Goal: Information Seeking & Learning: Learn about a topic

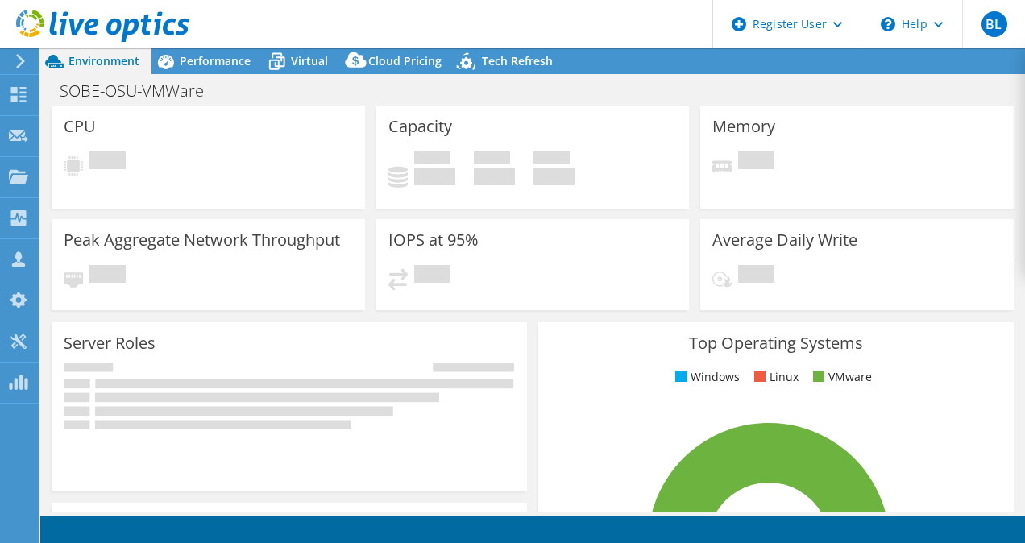
select select "USD"
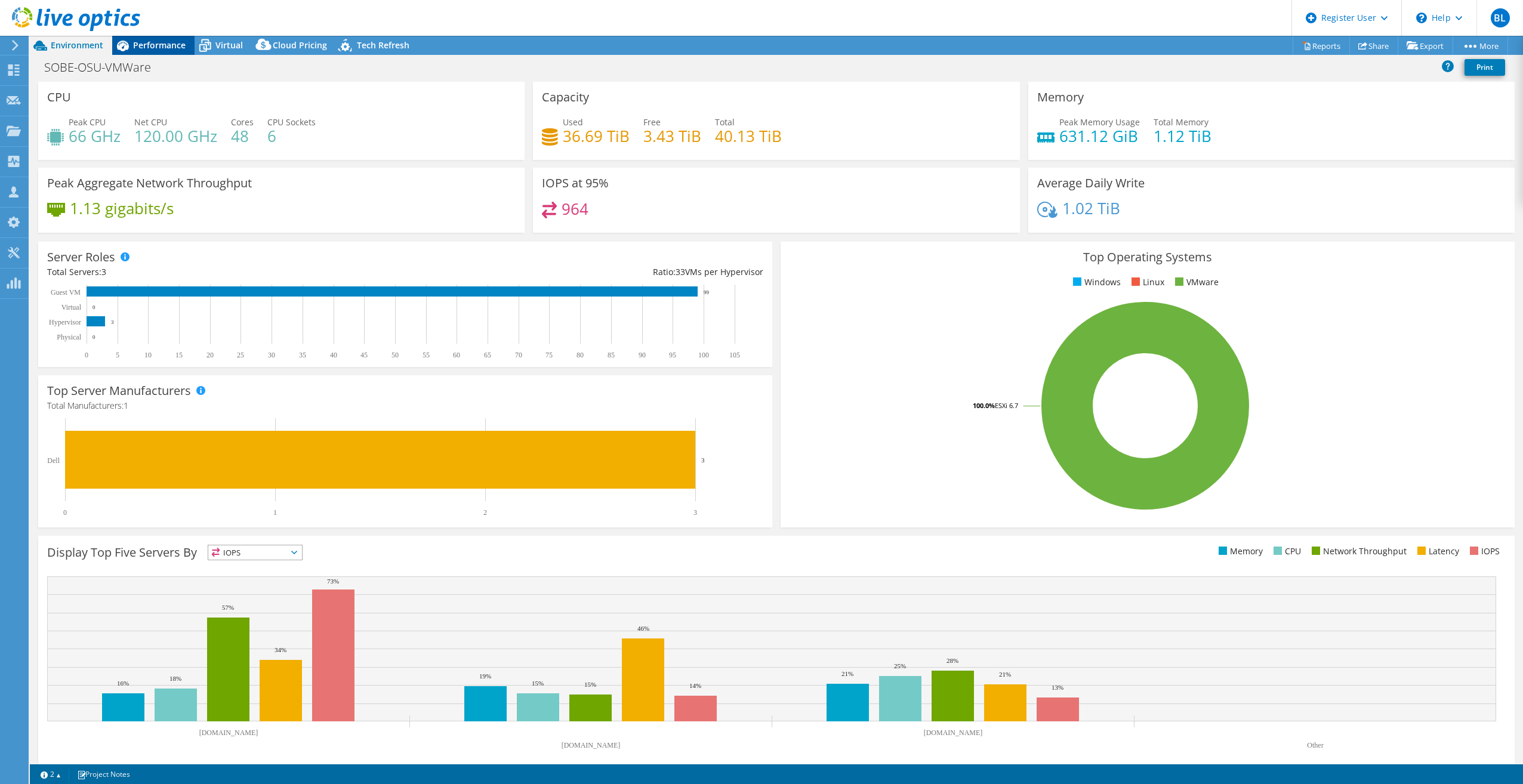
click at [163, 44] on span "Performance" at bounding box center [159, 44] width 53 height 11
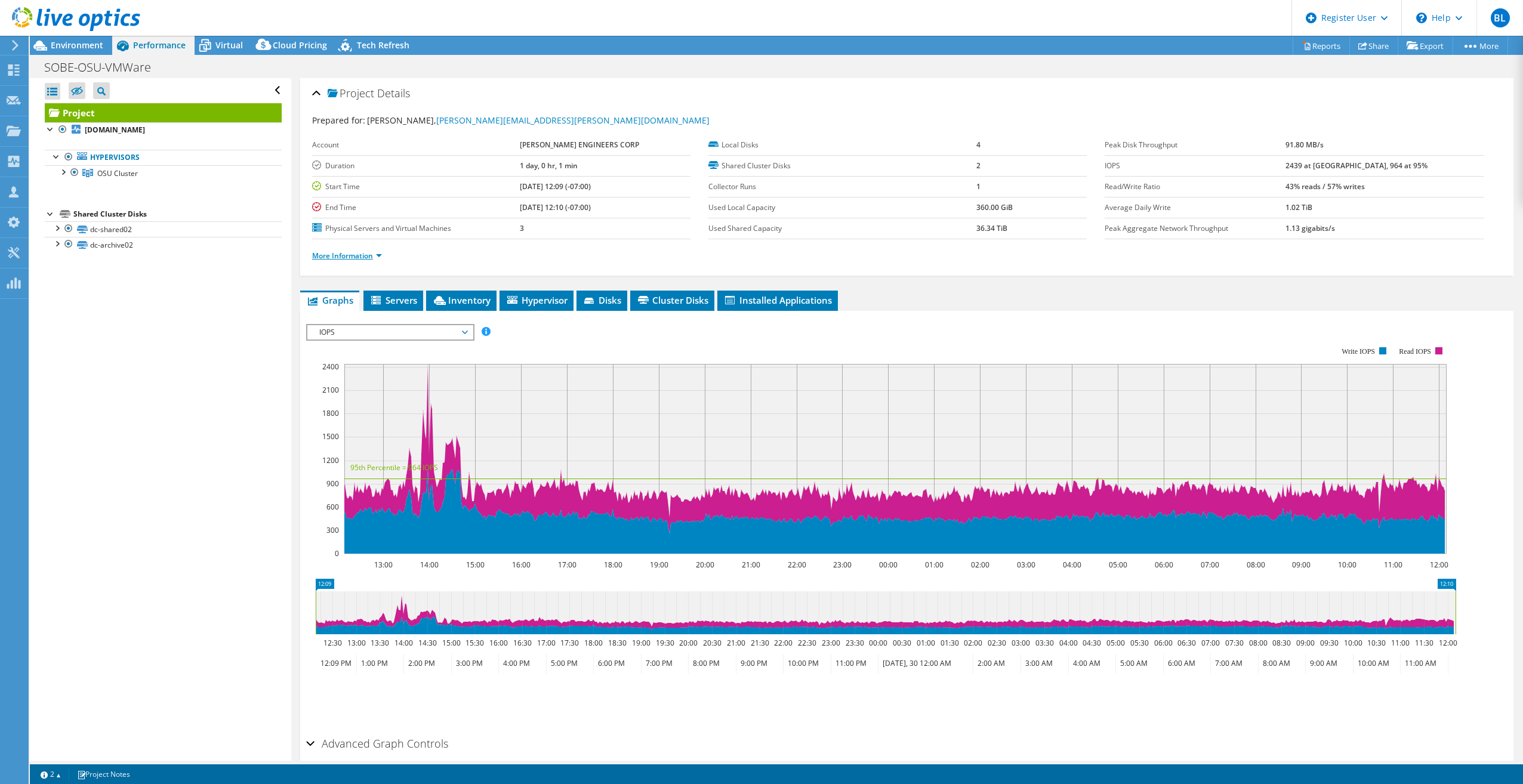
click at [378, 258] on link "More Information" at bounding box center [347, 255] width 70 height 10
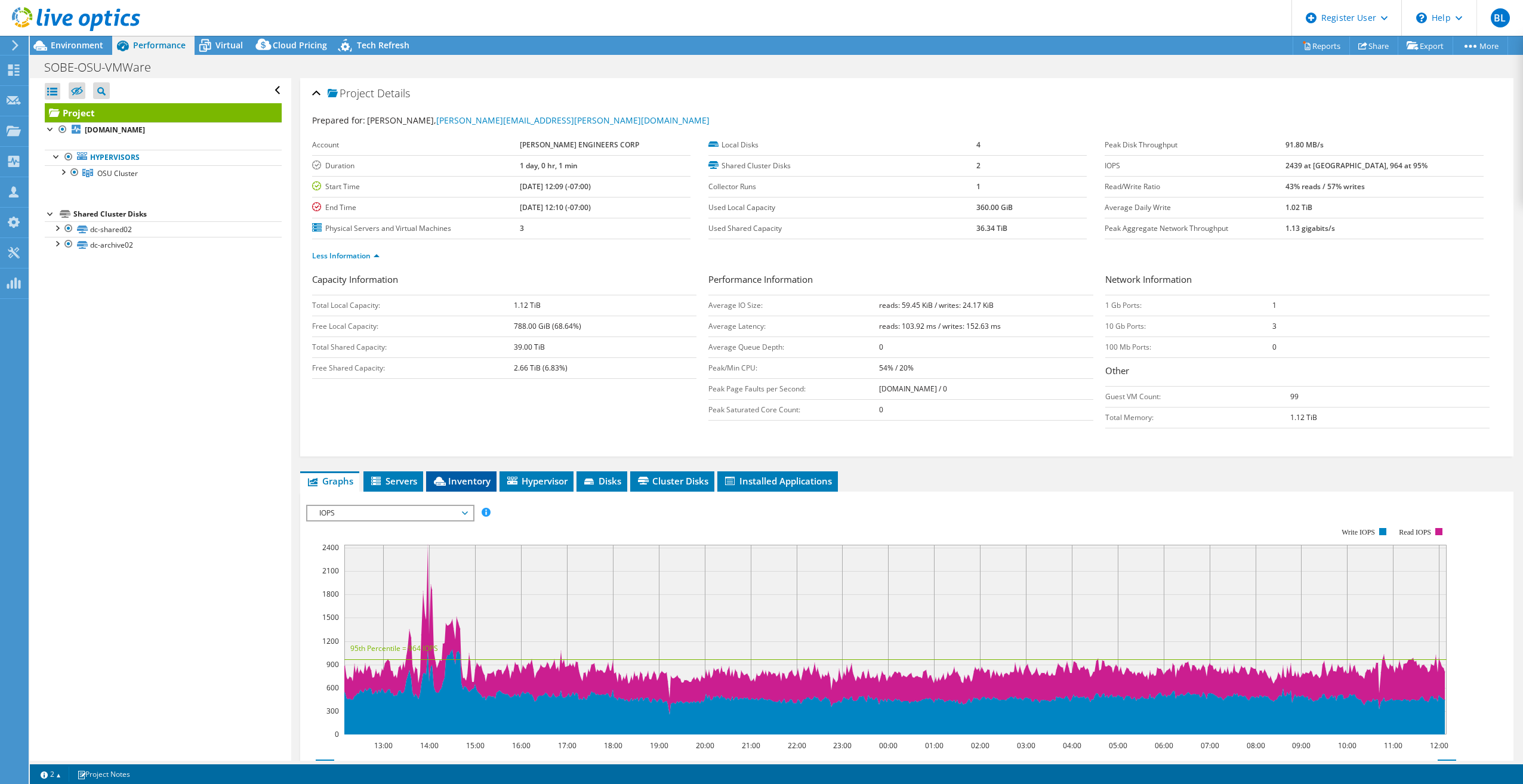
click at [466, 401] on span "Inventory" at bounding box center [461, 480] width 59 height 12
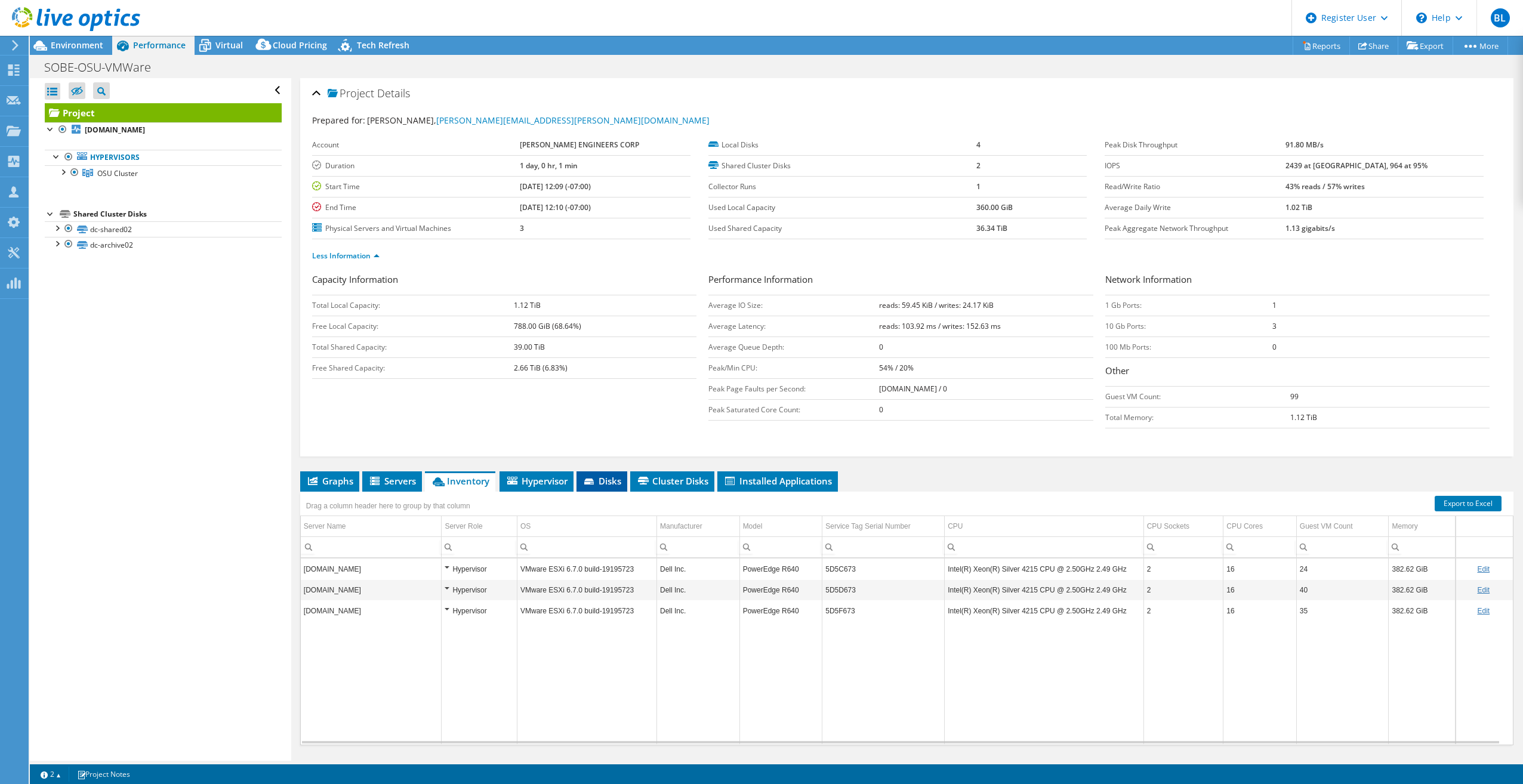
click at [591, 401] on icon at bounding box center [589, 481] width 10 height 6
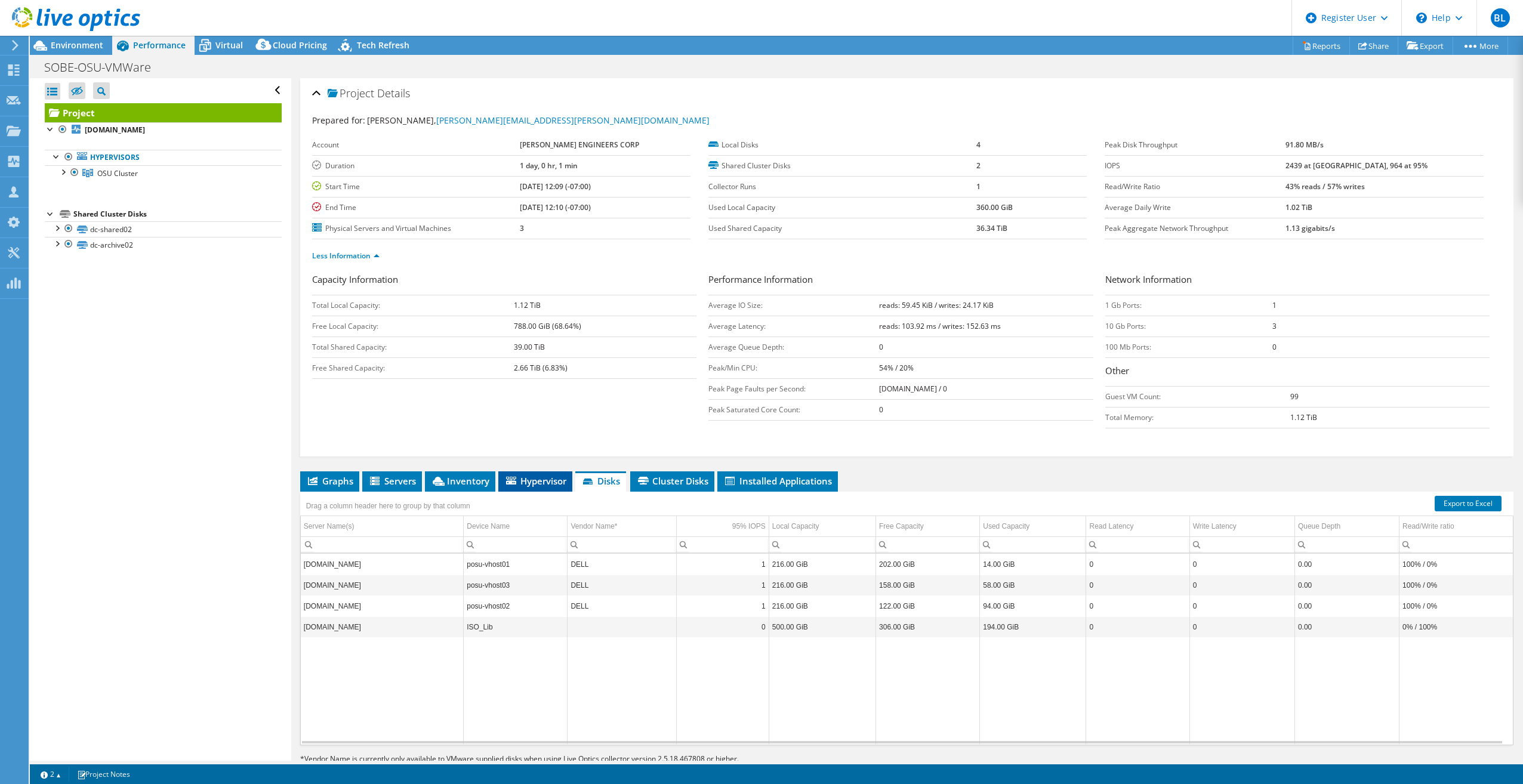
click at [550, 401] on span "Hypervisor" at bounding box center [536, 480] width 62 height 12
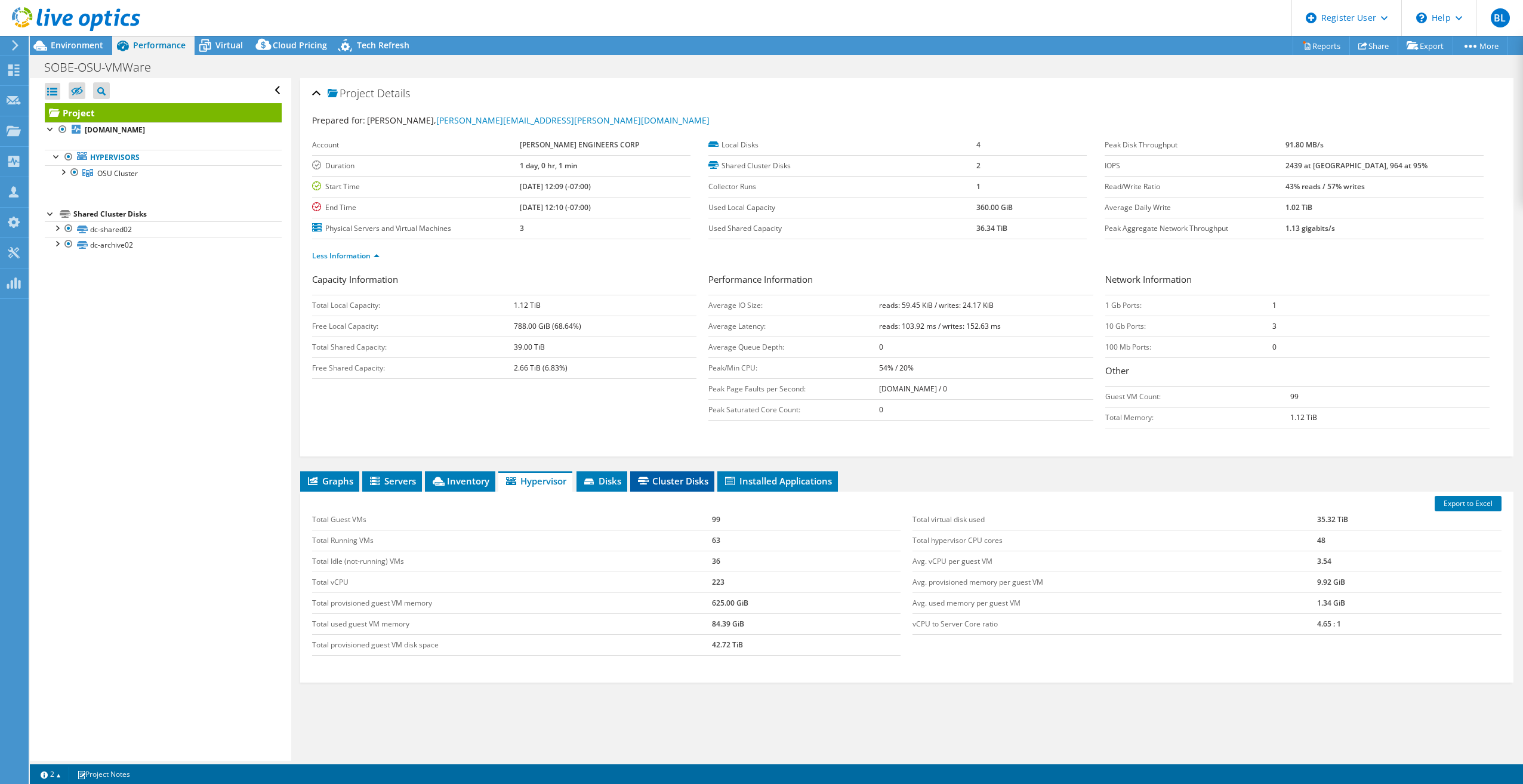
click at [664, 401] on span "Cluster Disks" at bounding box center [672, 480] width 72 height 12
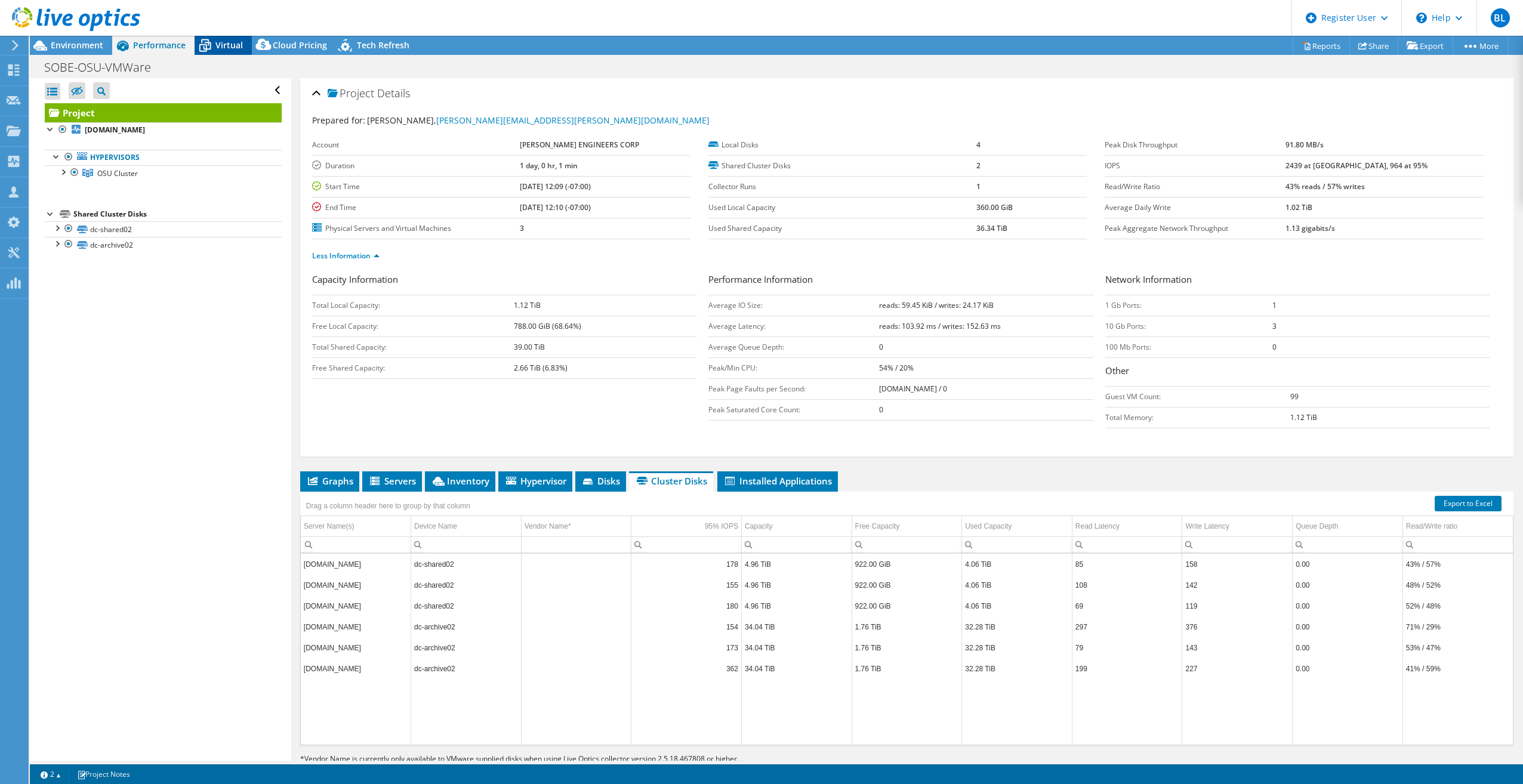
click at [235, 47] on span "Virtual" at bounding box center [229, 44] width 27 height 11
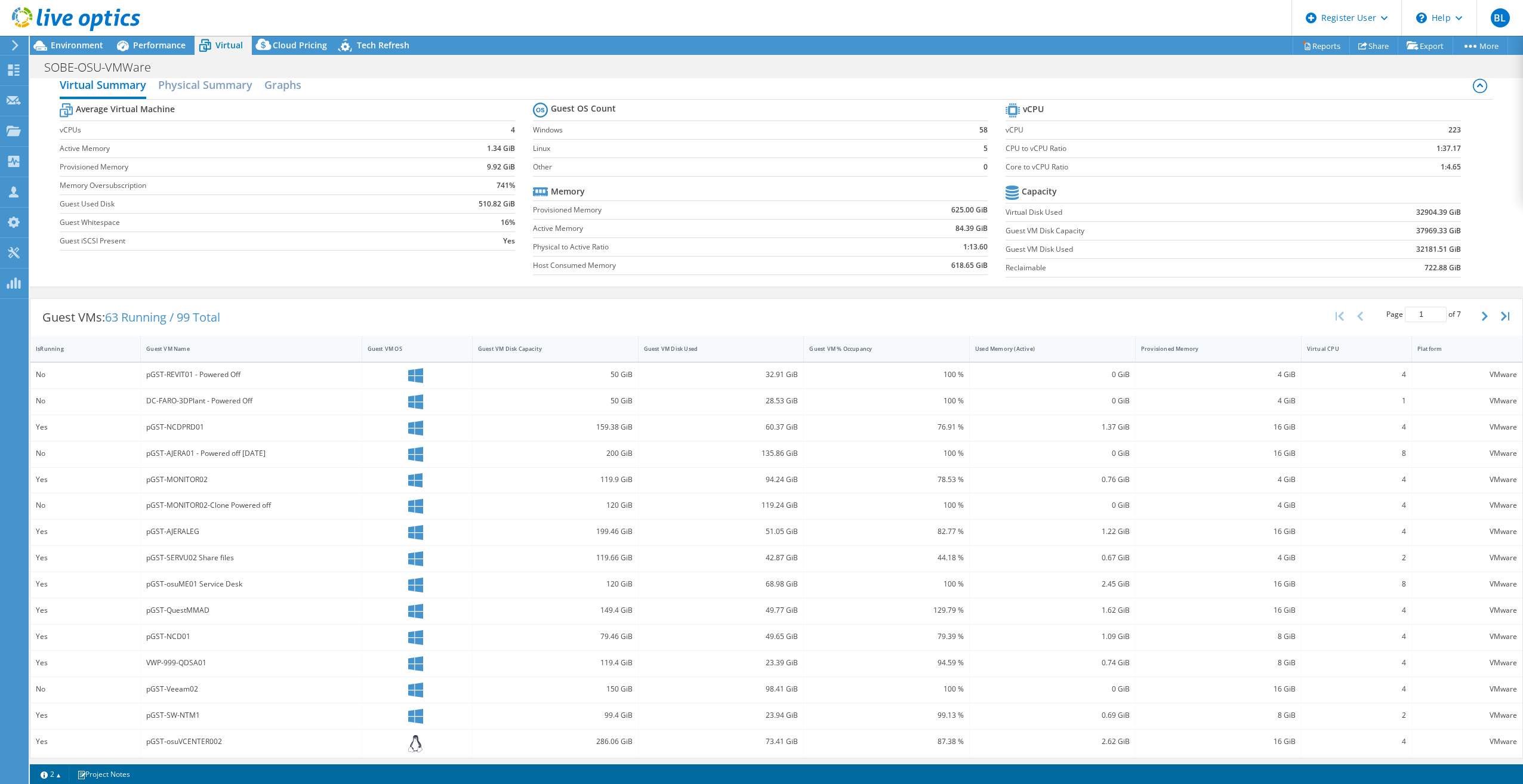
scroll to position [18, 0]
click at [711, 348] on div "Guest VM Disk Used" at bounding box center [713, 345] width 140 height 7
click at [712, 348] on div "Guest VM Disk Used" at bounding box center [713, 345] width 140 height 7
click at [759, 322] on button "button" at bounding box center [1486, 315] width 20 height 23
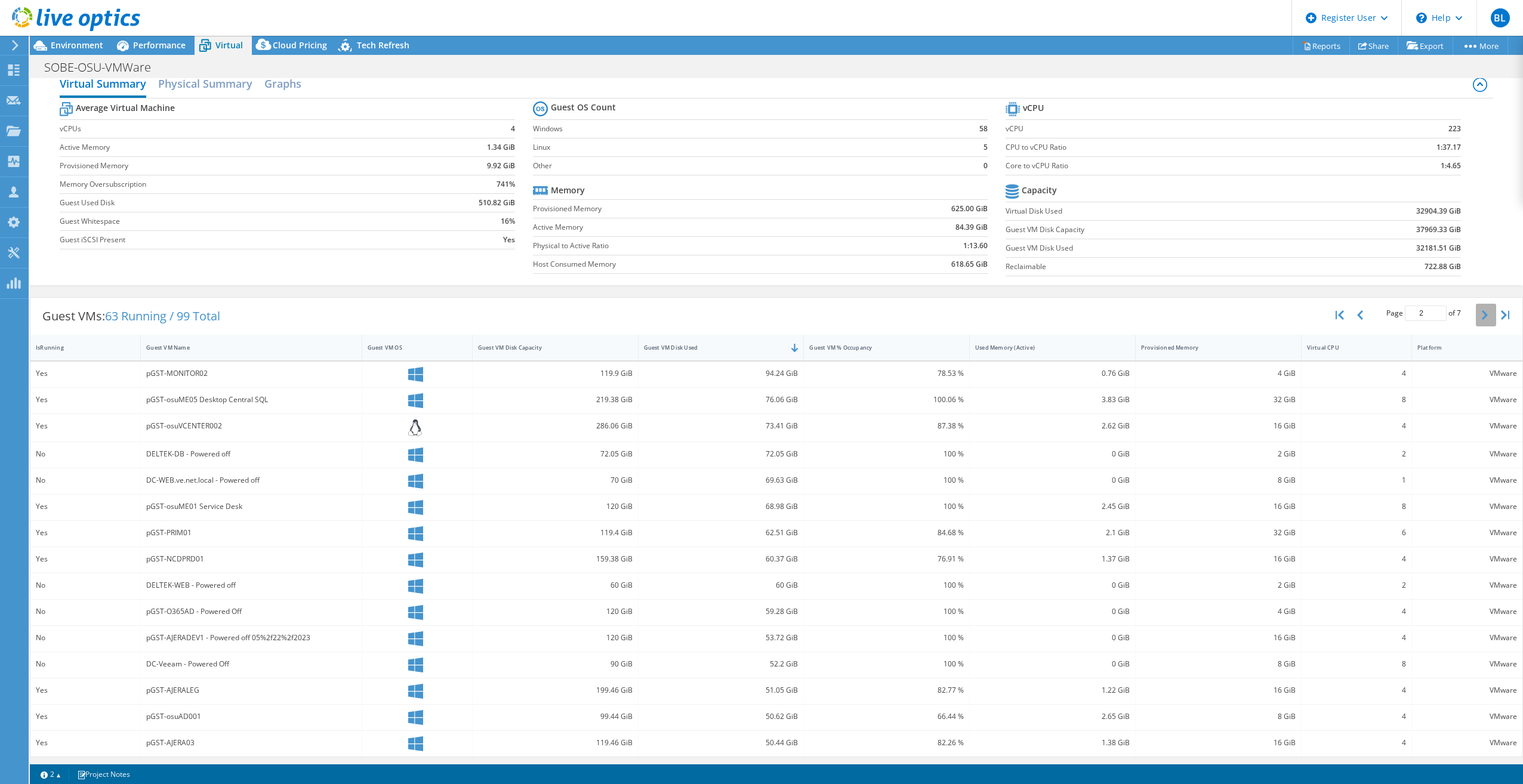
click at [759, 322] on button "button" at bounding box center [1486, 315] width 20 height 23
click at [759, 319] on button "button" at bounding box center [1361, 315] width 20 height 23
click at [759, 318] on button "button" at bounding box center [1361, 315] width 20 height 23
type input "1"
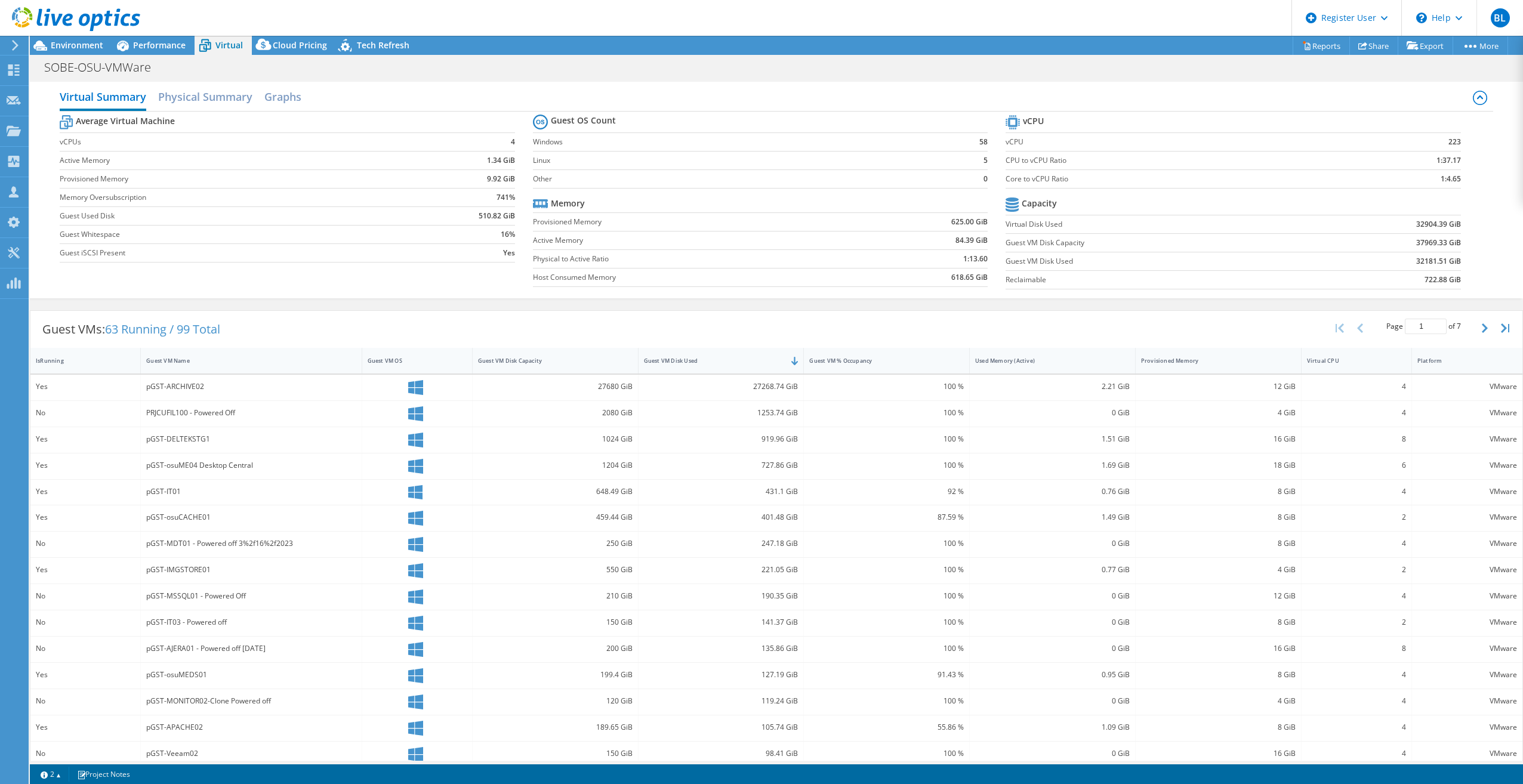
scroll to position [0, 0]
click at [159, 44] on span "Performance" at bounding box center [159, 44] width 53 height 11
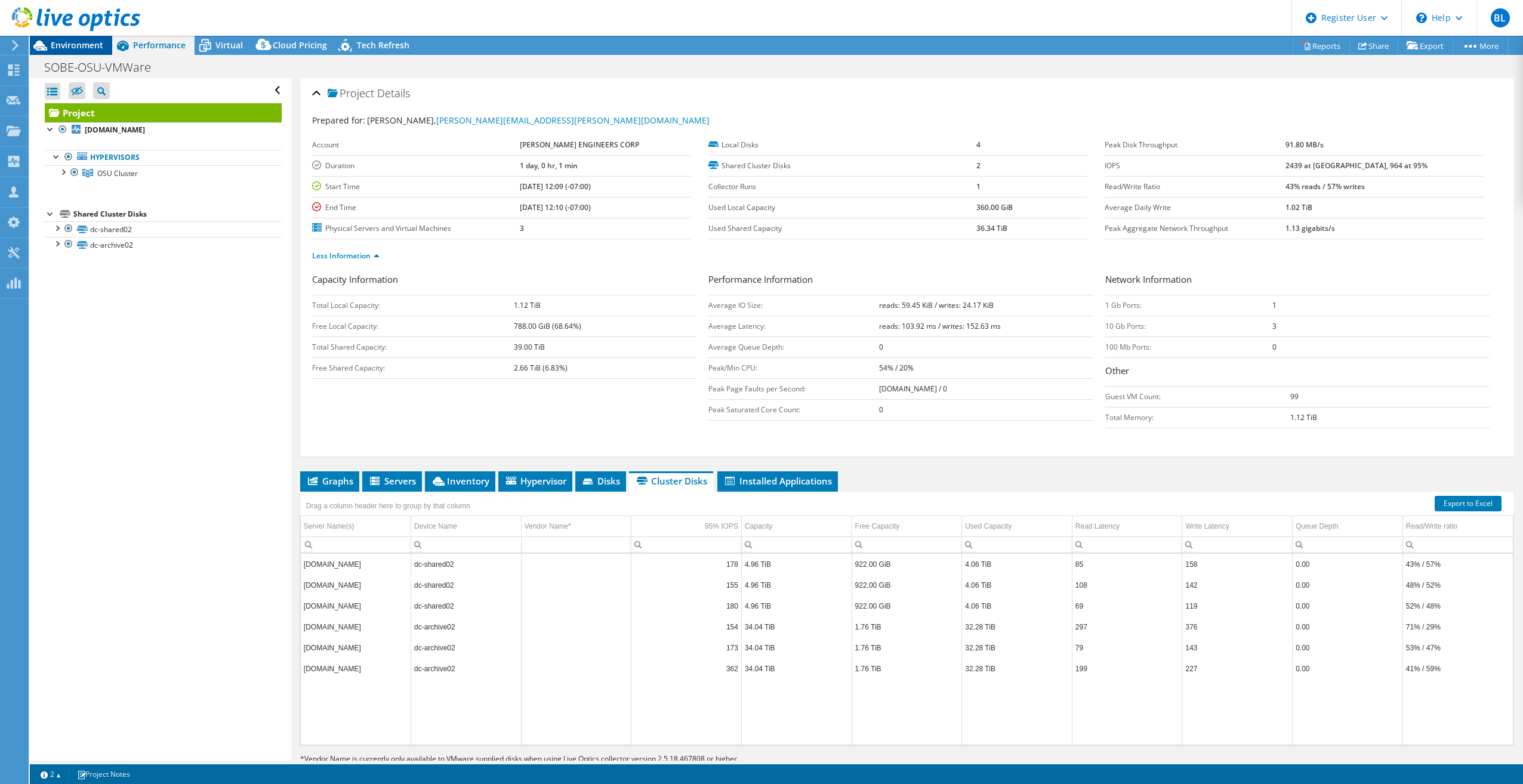
click at [83, 43] on span "Environment" at bounding box center [76, 44] width 53 height 11
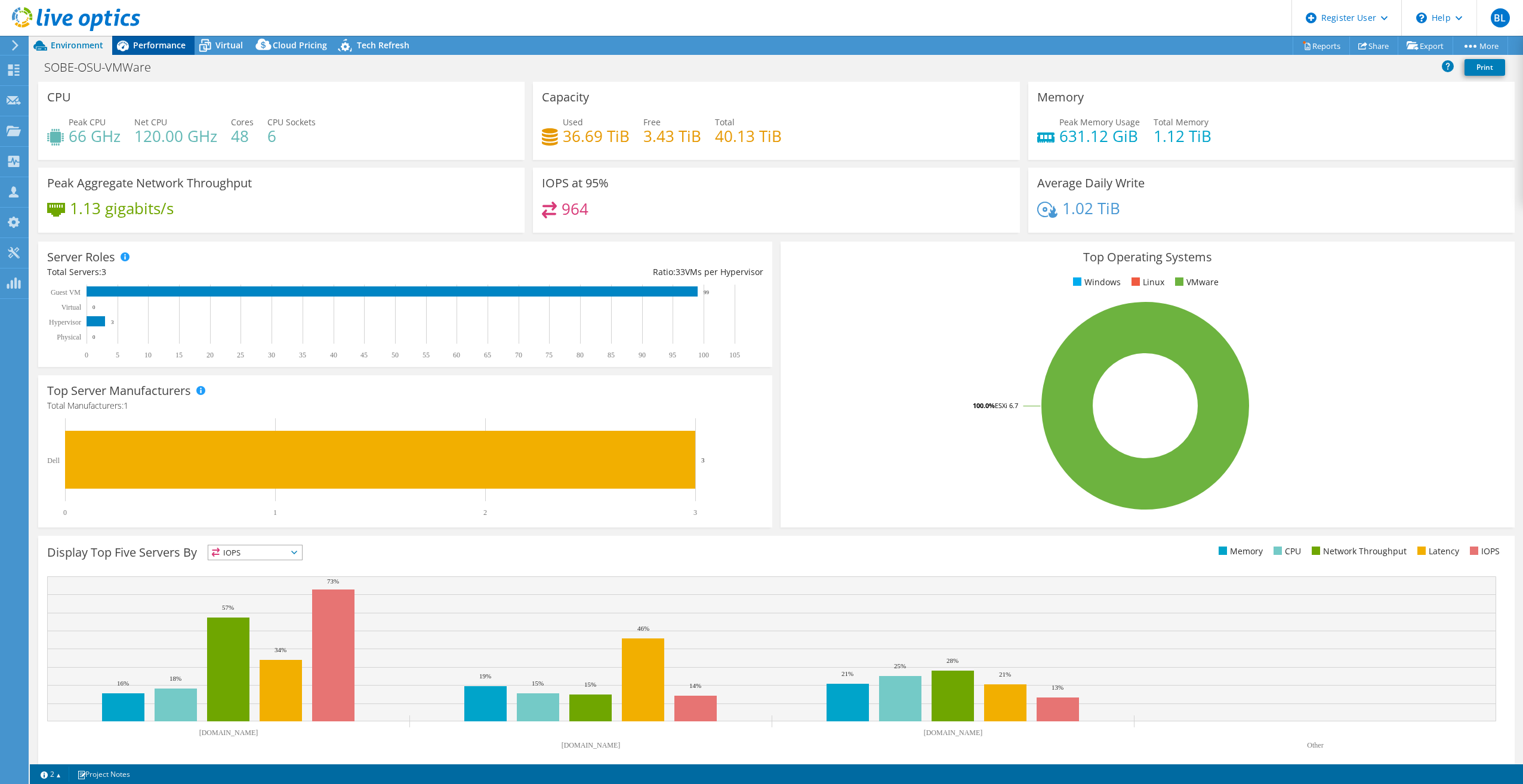
click at [149, 44] on span "Performance" at bounding box center [159, 44] width 53 height 11
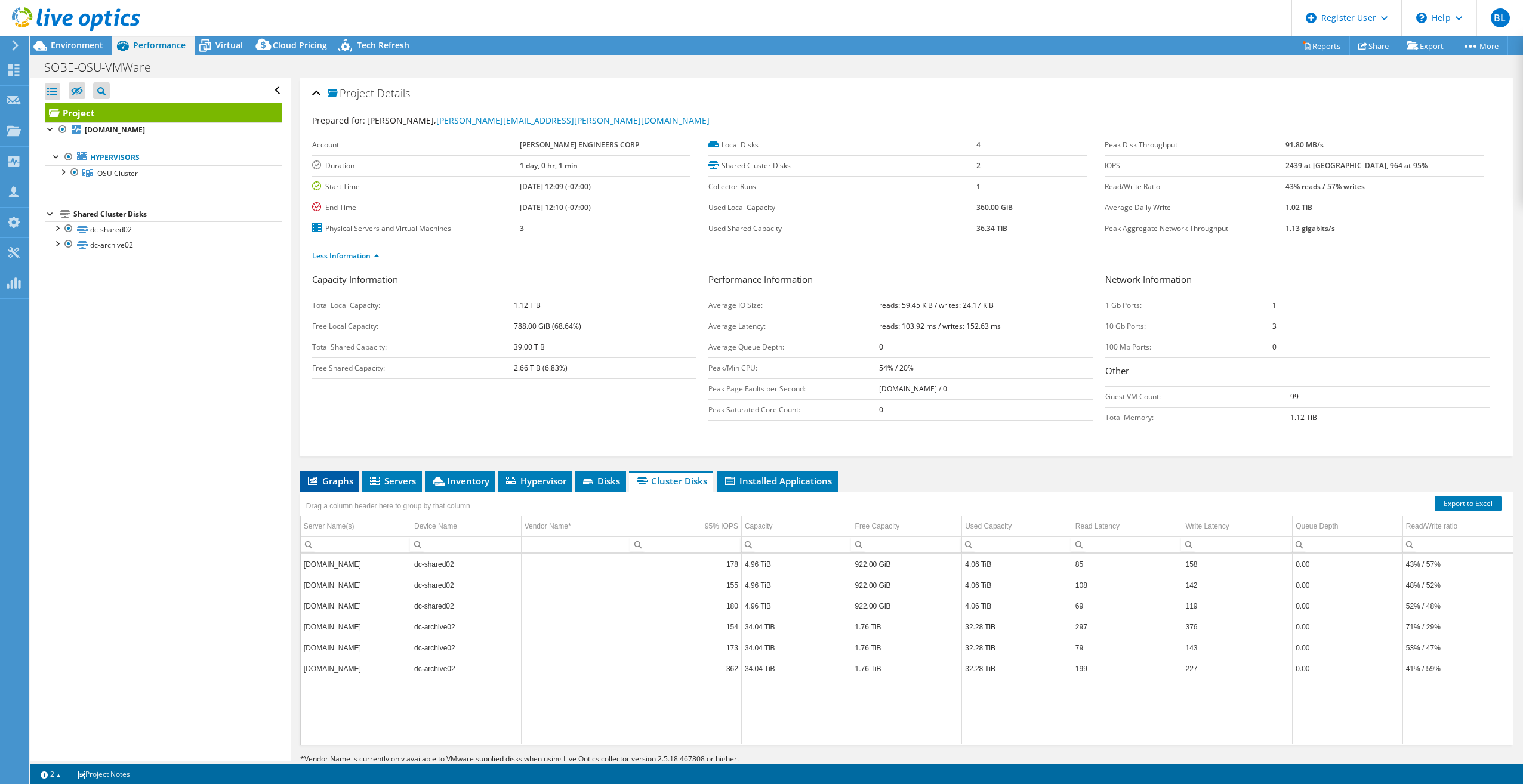
click at [333, 401] on span "Graphs" at bounding box center [330, 480] width 47 height 12
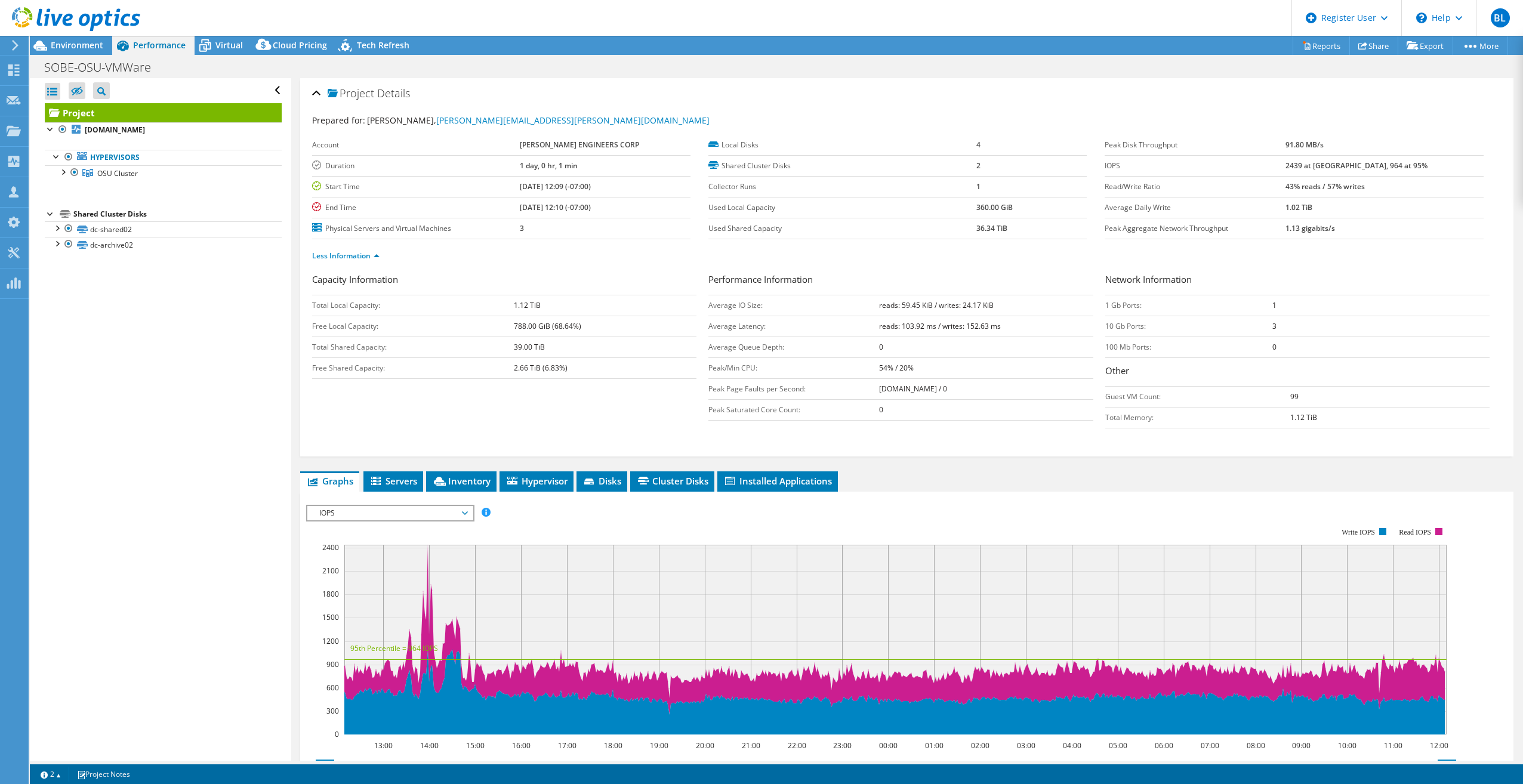
click at [453, 401] on span "IOPS" at bounding box center [390, 512] width 153 height 14
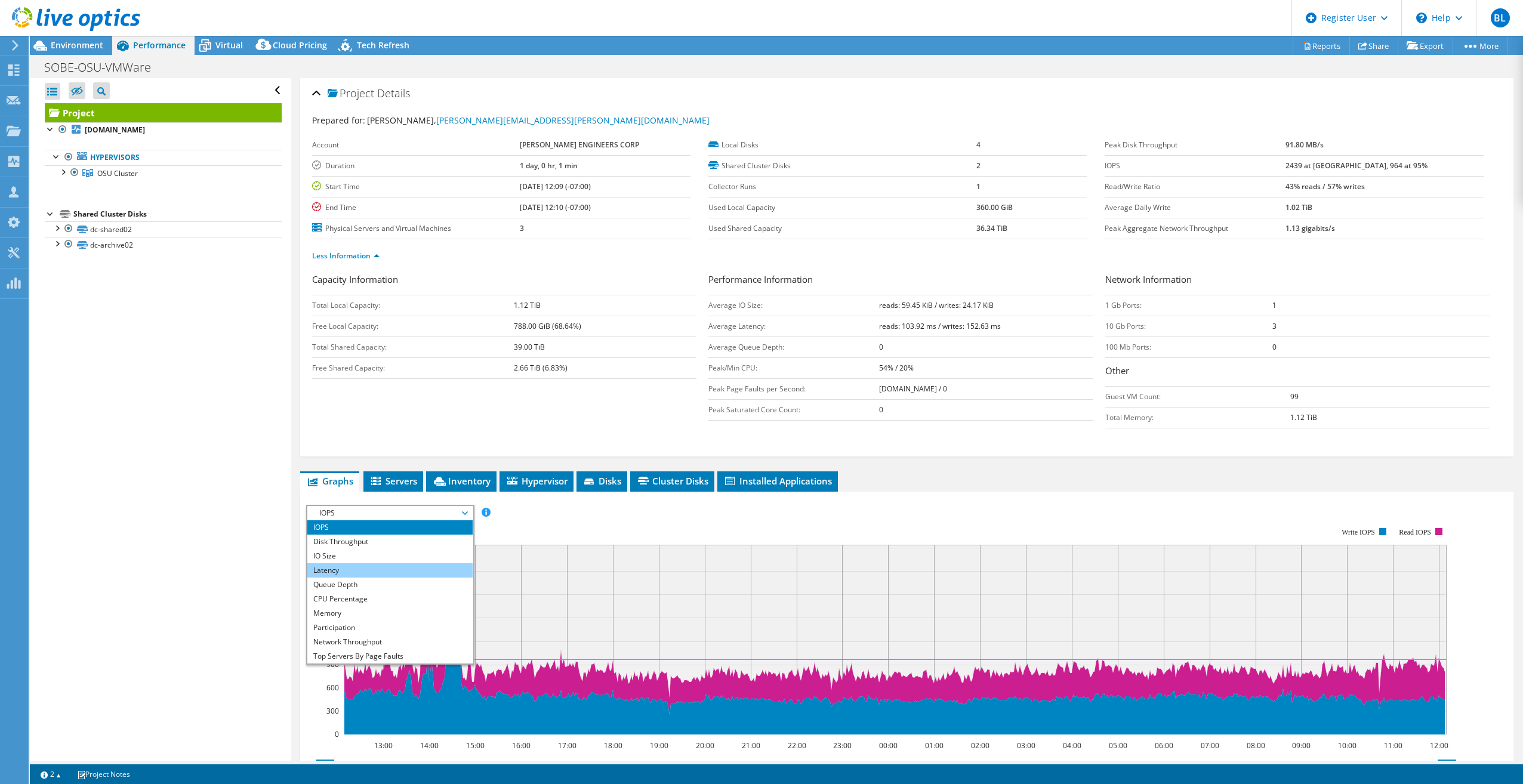
click at [406, 401] on li "Latency" at bounding box center [390, 570] width 165 height 14
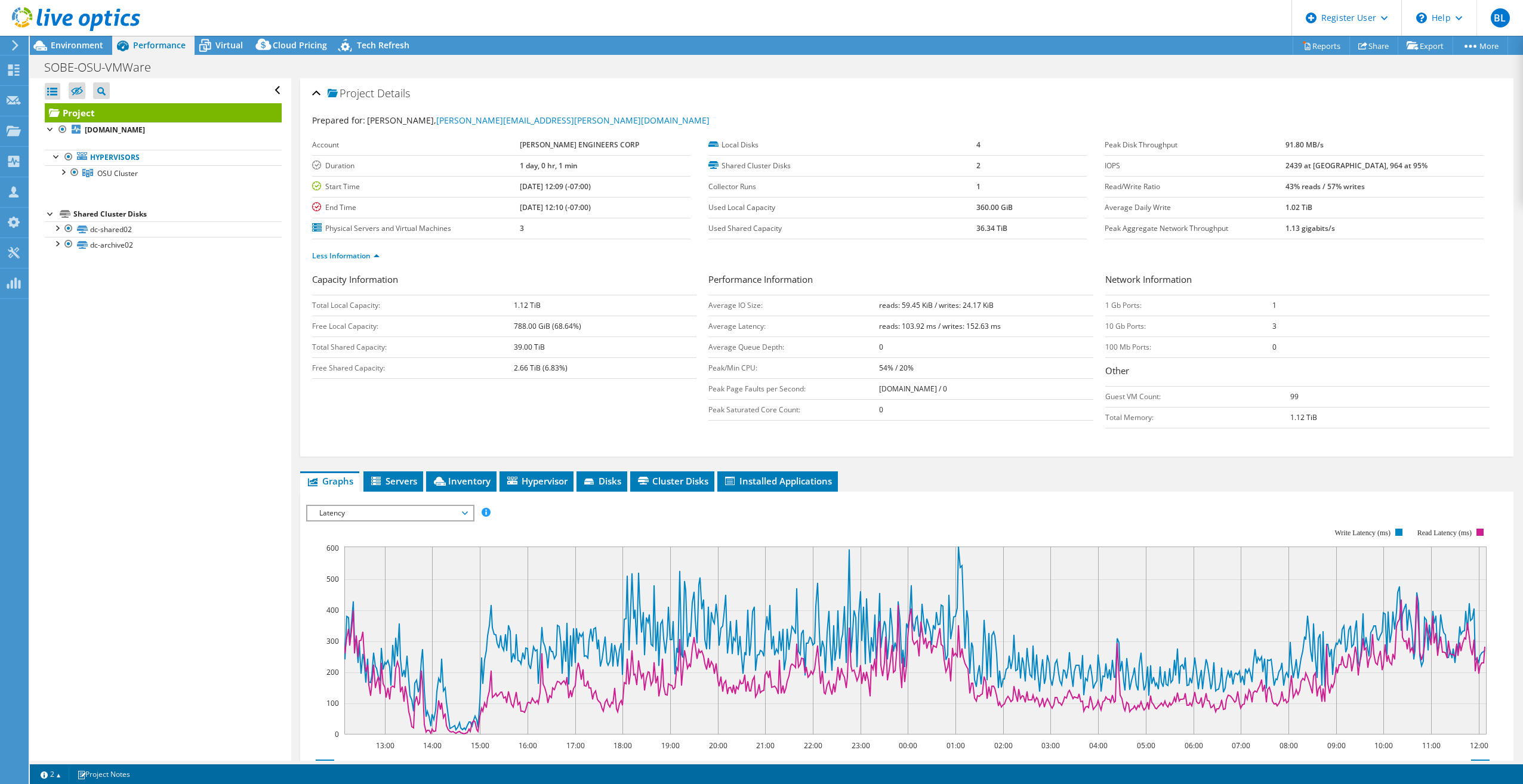
click at [410, 401] on span "Latency" at bounding box center [390, 512] width 153 height 14
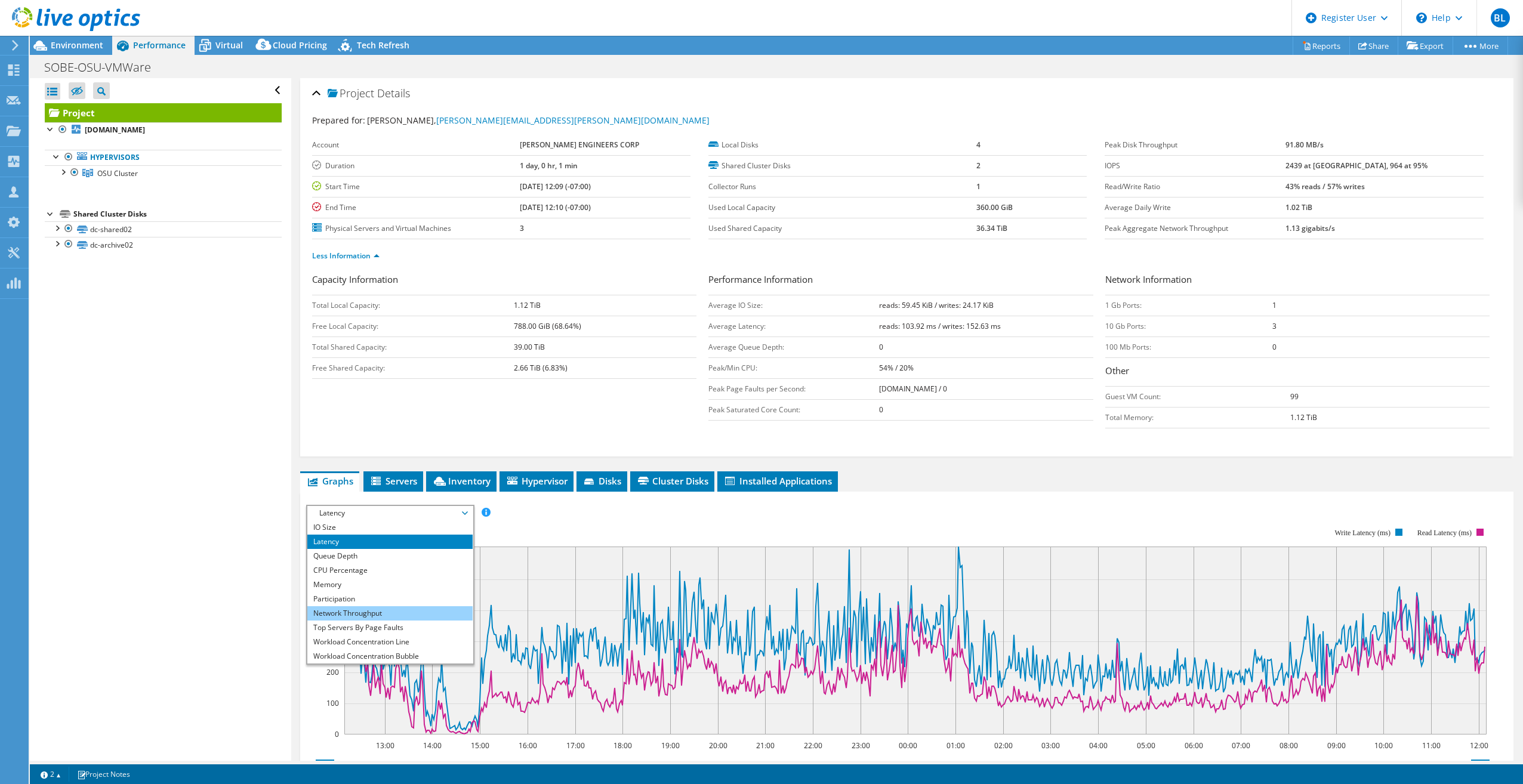
scroll to position [43, 0]
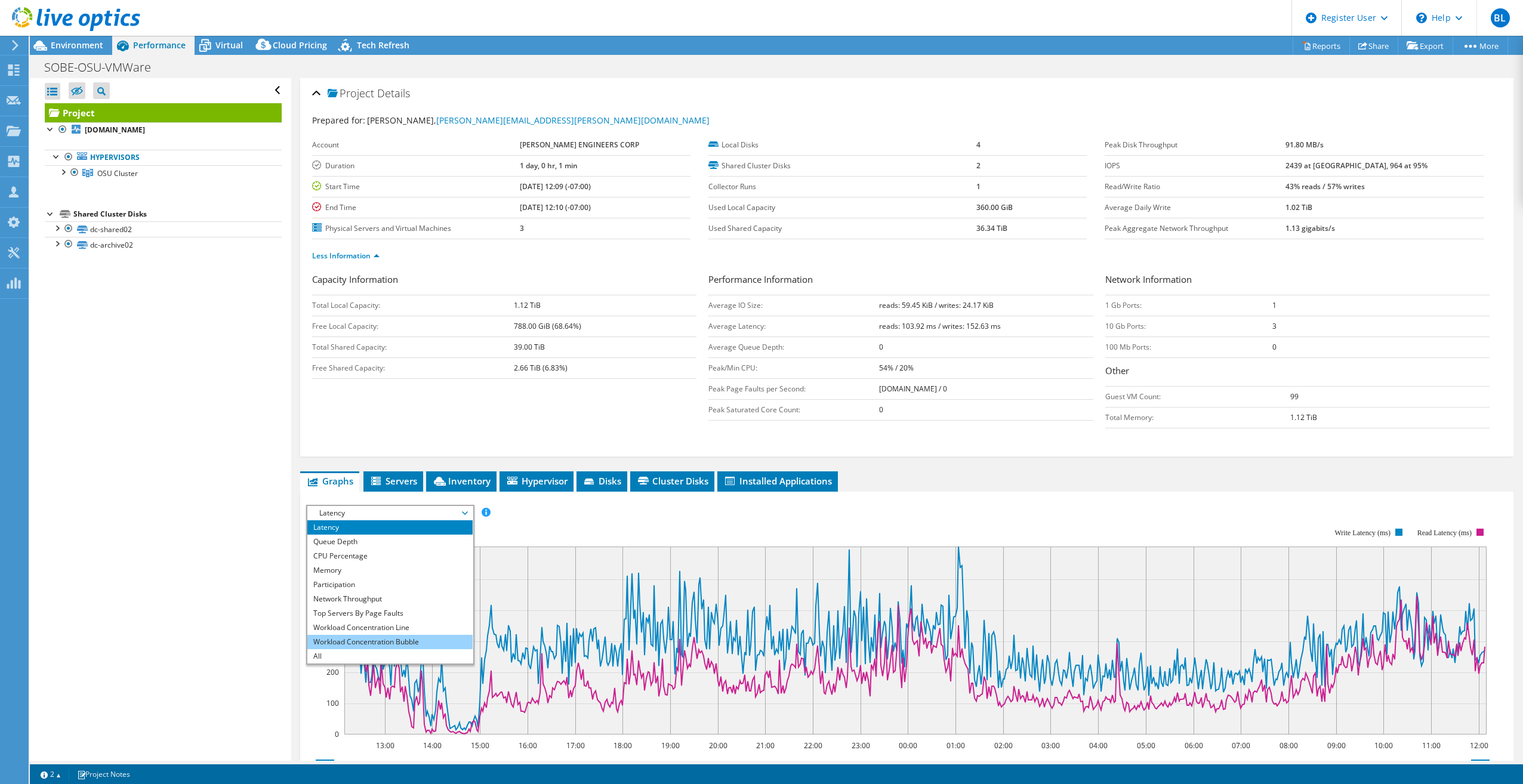
click at [382, 401] on li "Workload Concentration Bubble" at bounding box center [390, 641] width 165 height 14
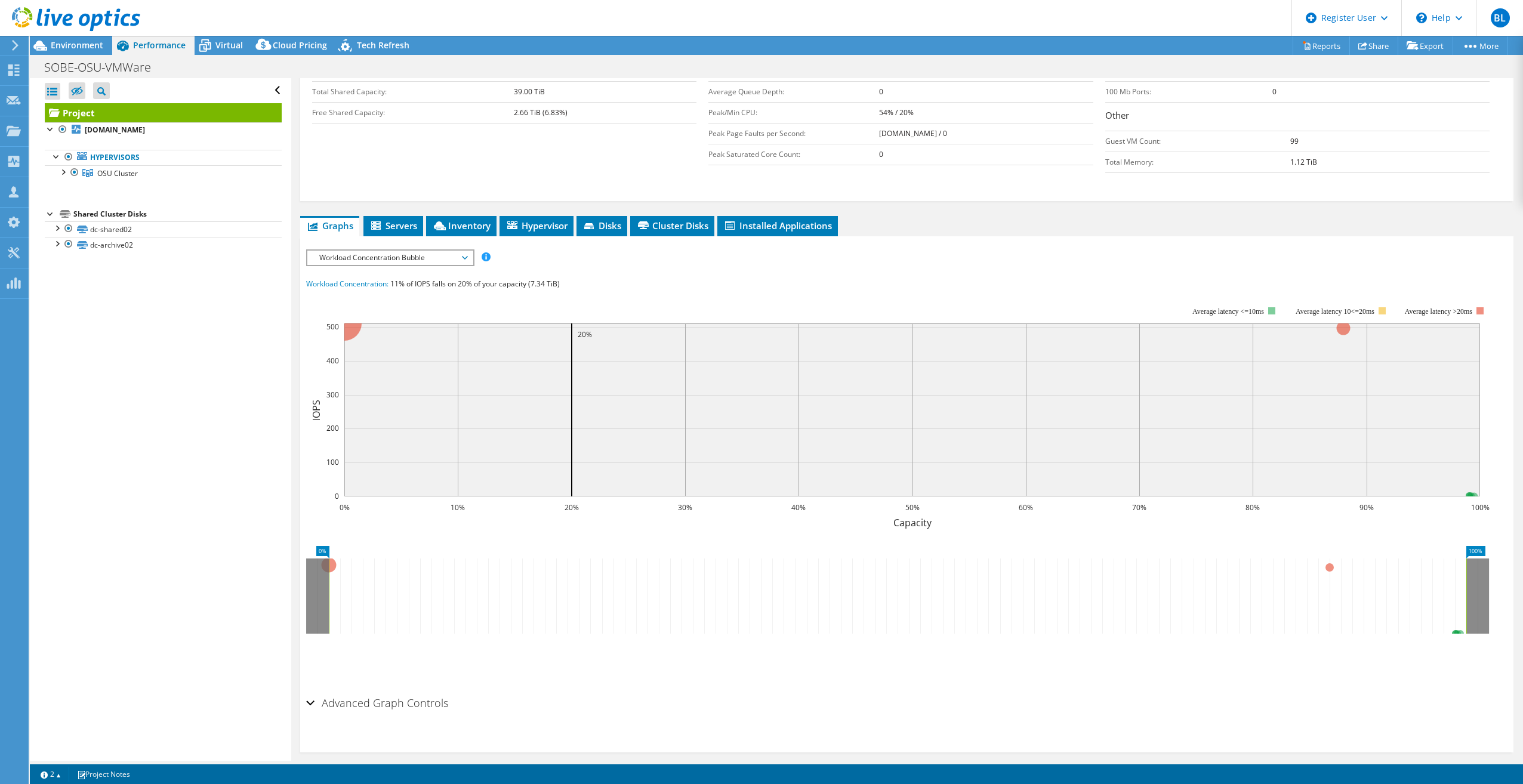
scroll to position [268, 0]
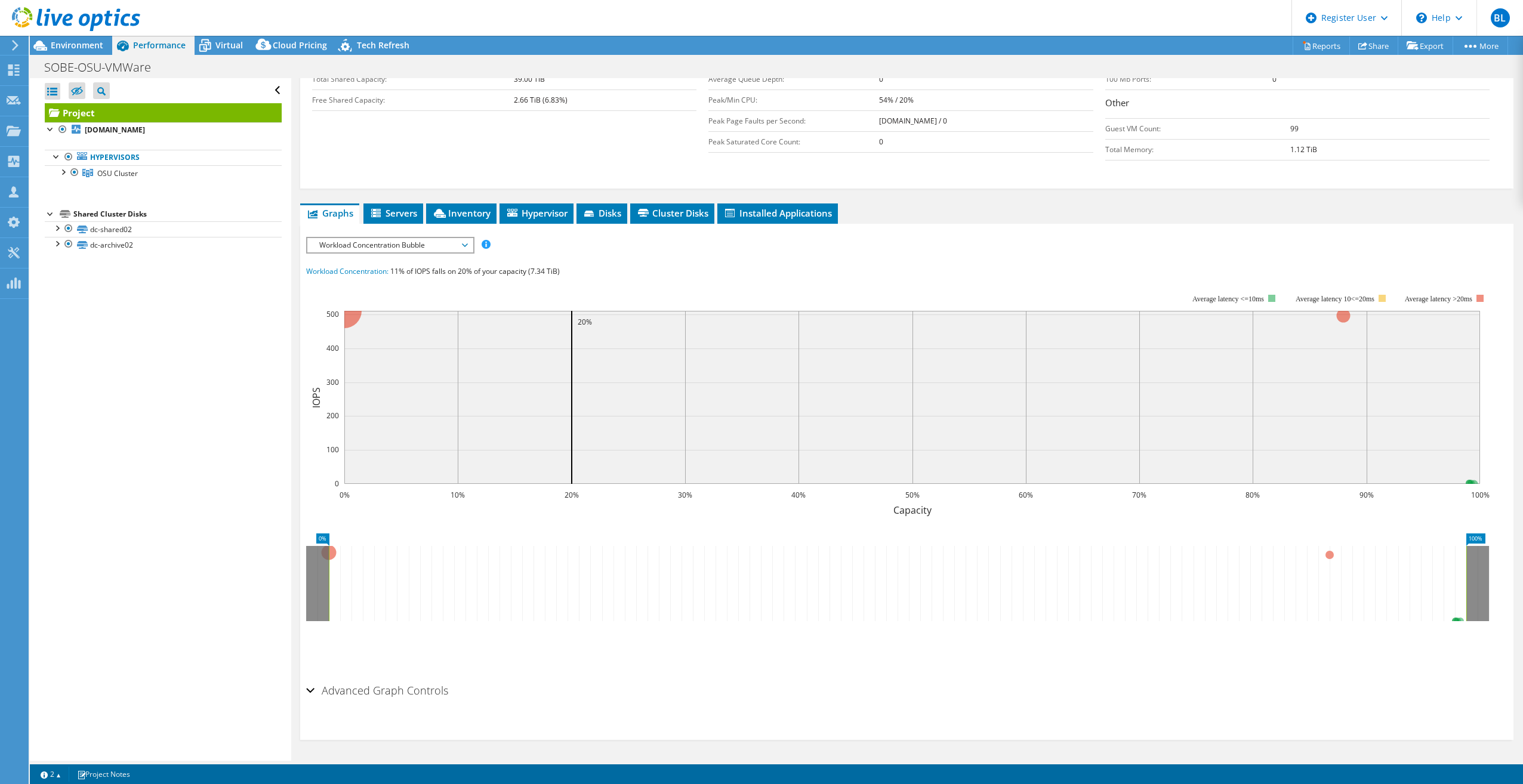
click at [461, 248] on span "Workload Concentration Bubble" at bounding box center [390, 244] width 153 height 14
click at [573, 256] on div "IOPS Disk Throughput IO Size Latency Queue Depth CPU Percentage Memory Page Fau…" at bounding box center [907, 458] width 1202 height 441
click at [459, 247] on span "Workload Concentration Bubble" at bounding box center [390, 244] width 153 height 14
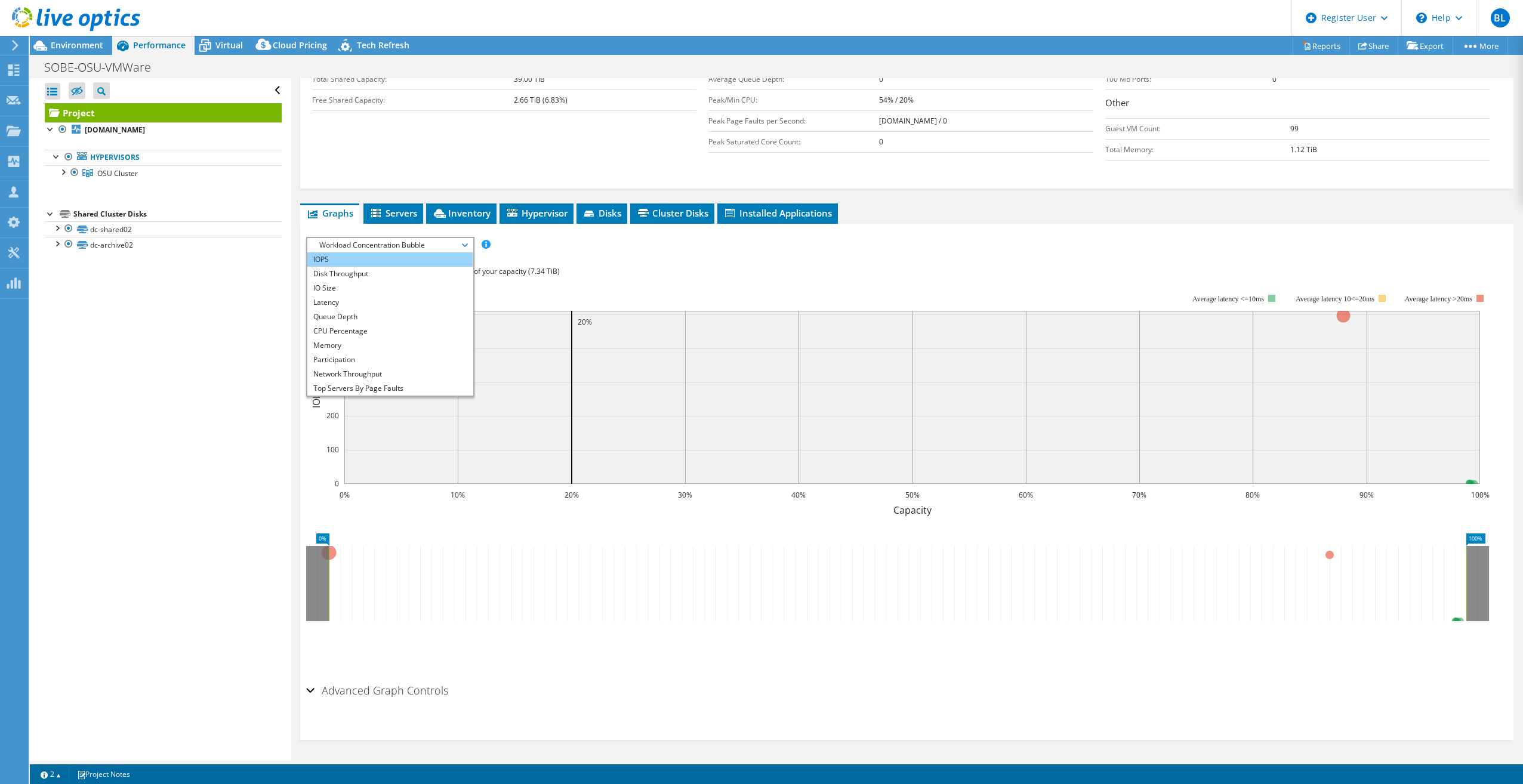
click at [405, 260] on li "IOPS" at bounding box center [390, 259] width 165 height 14
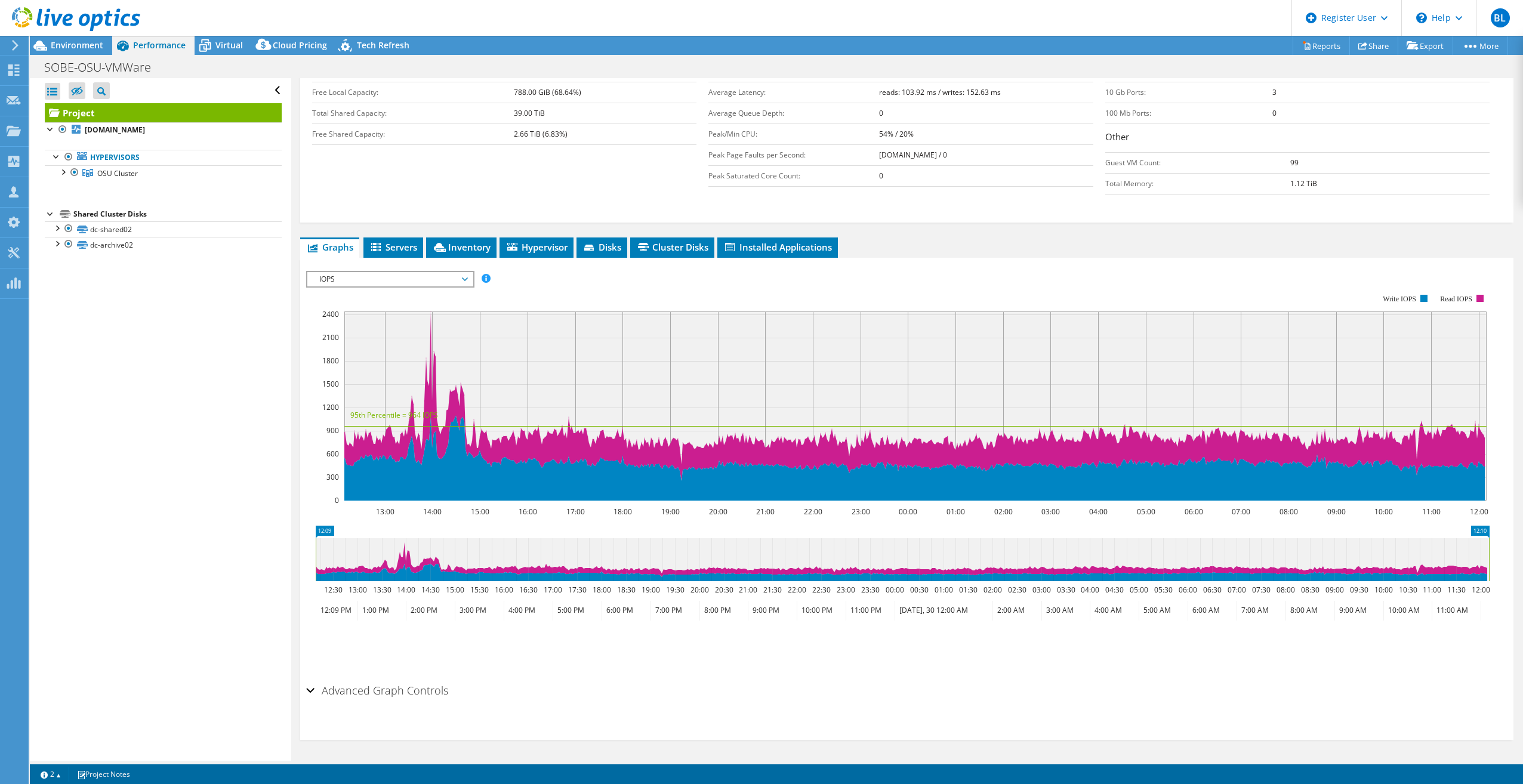
scroll to position [234, 0]
click at [386, 275] on span "IOPS" at bounding box center [390, 278] width 153 height 14
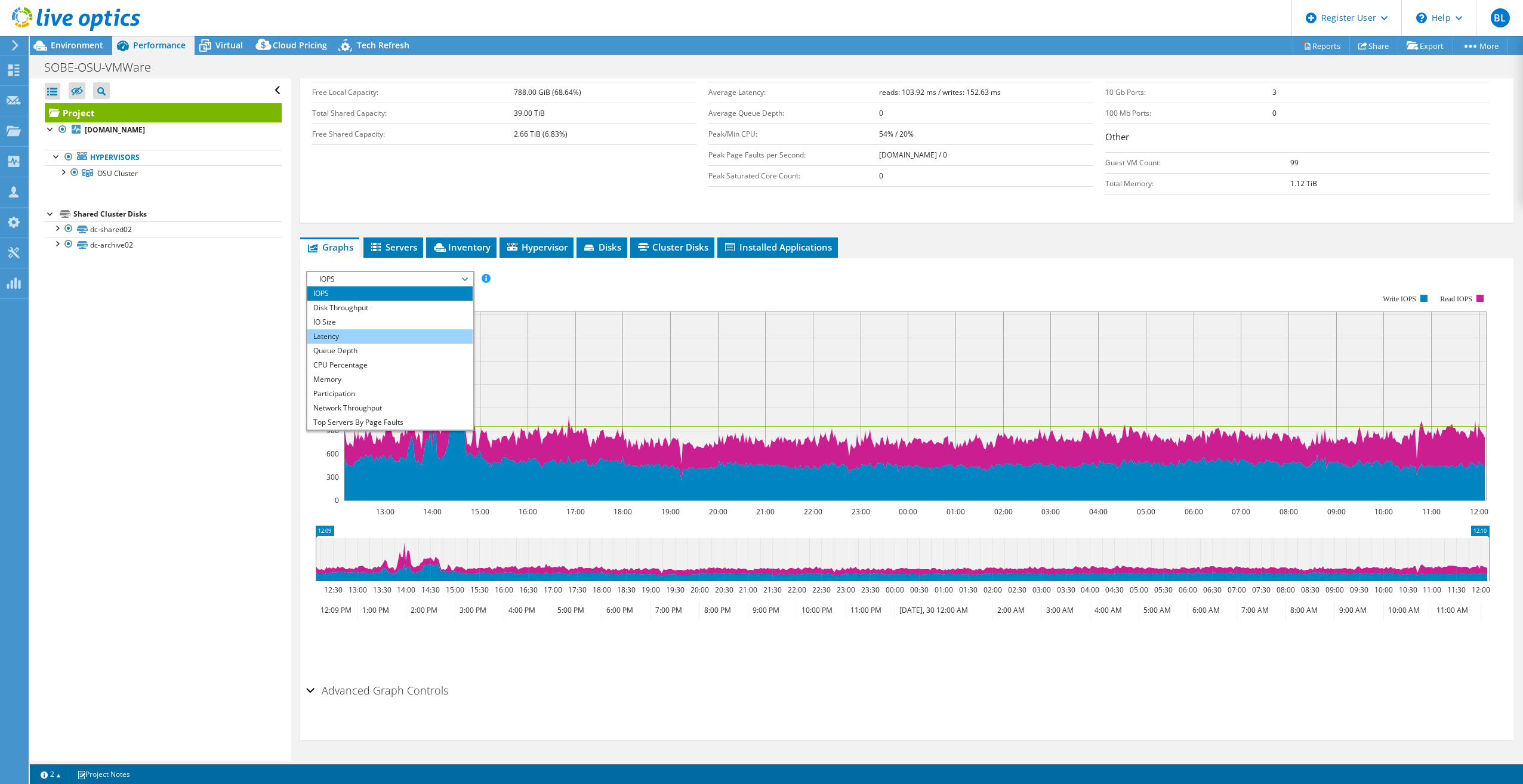
click at [361, 339] on li "Latency" at bounding box center [390, 336] width 165 height 14
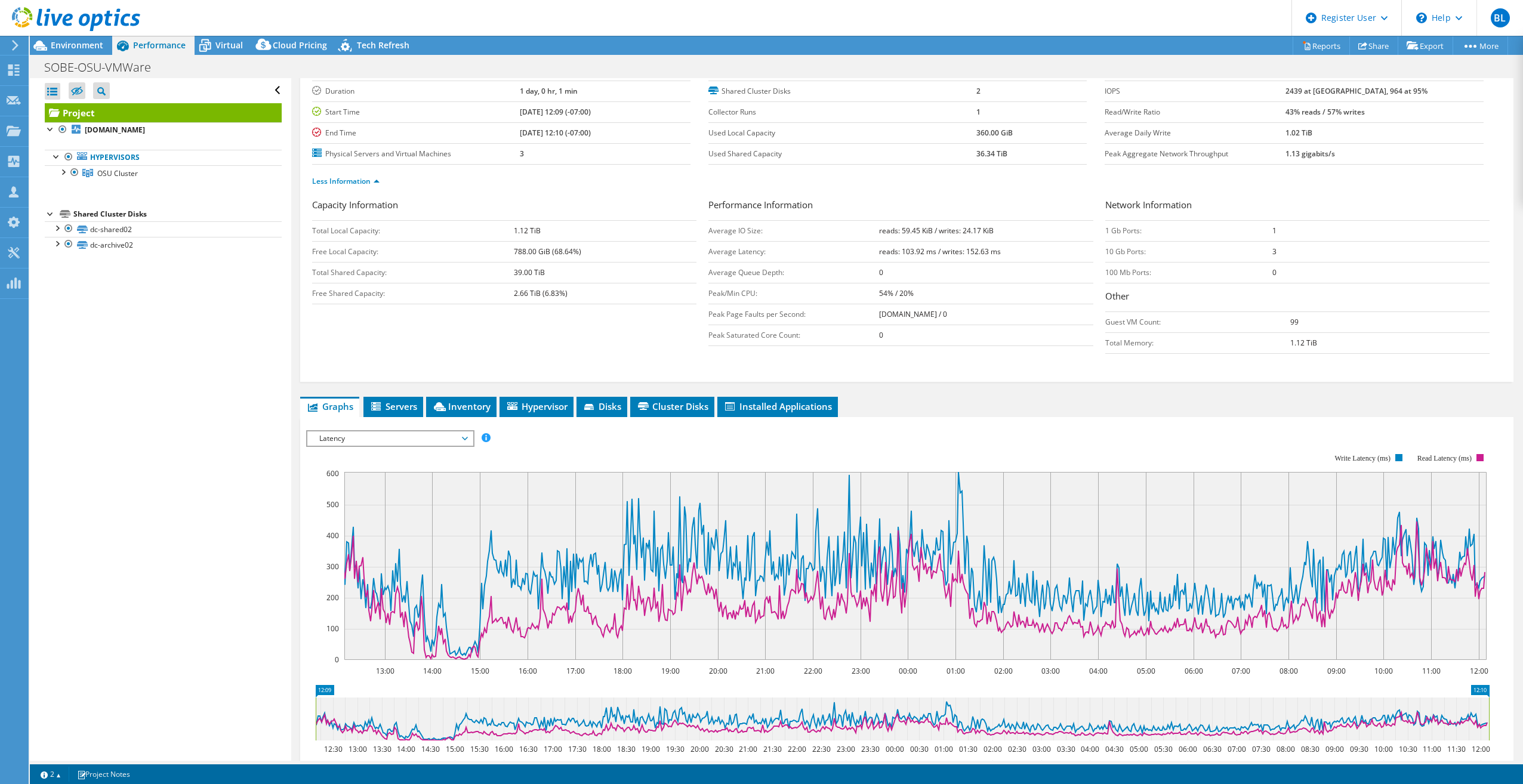
scroll to position [0, 0]
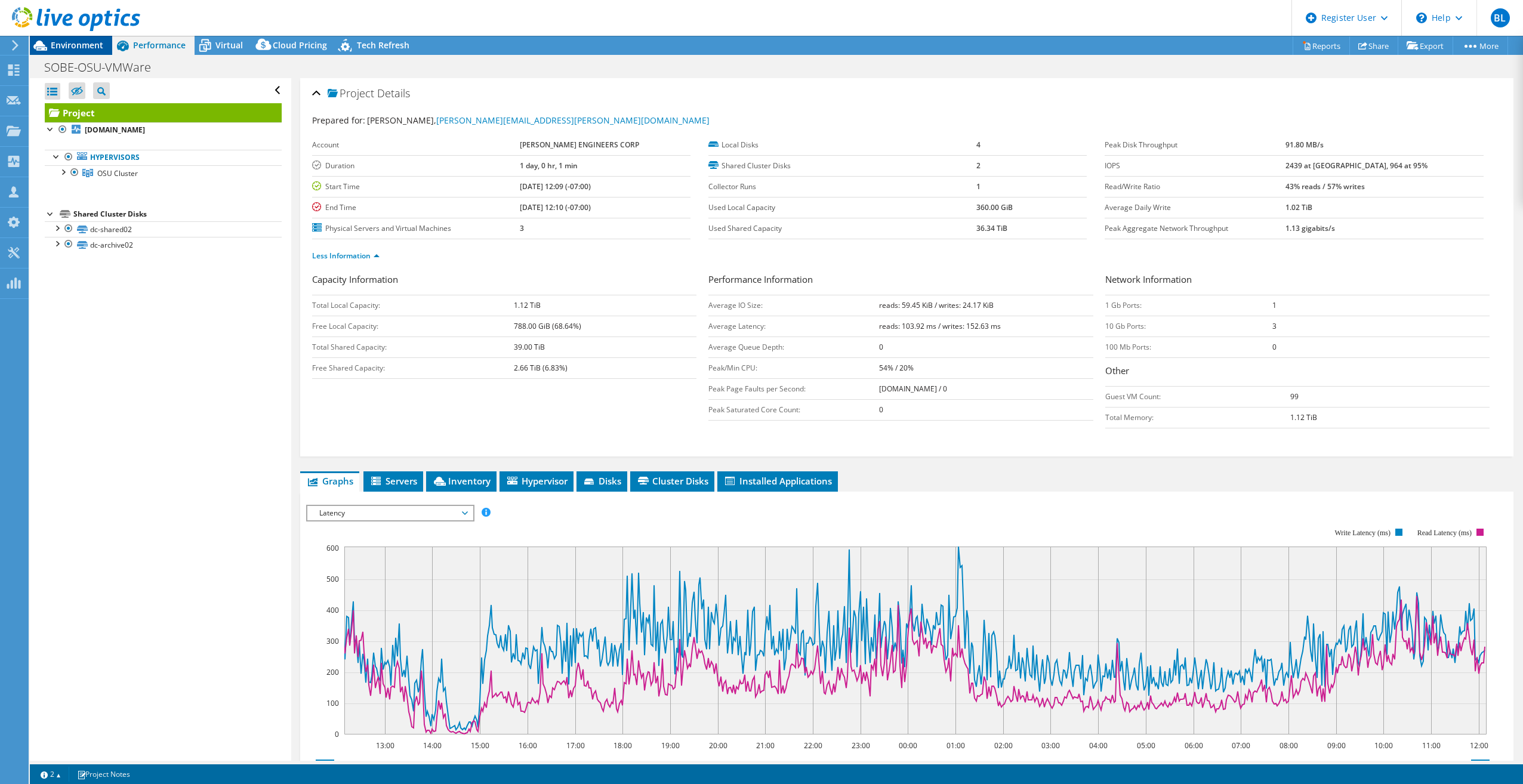
click at [61, 43] on span "Environment" at bounding box center [76, 44] width 53 height 11
